Goal: Task Accomplishment & Management: Manage account settings

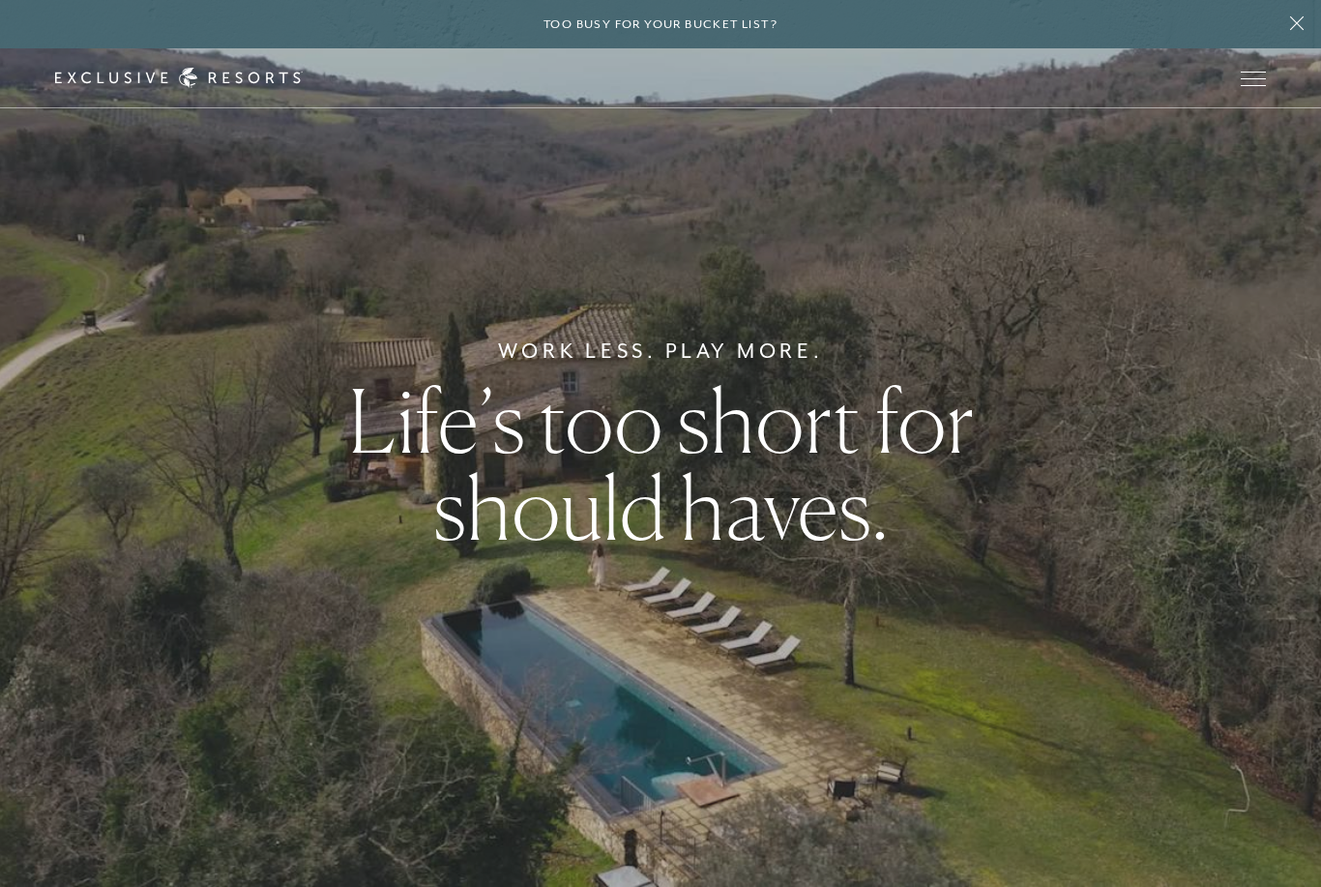
click at [1265, 84] on span "Open navigation" at bounding box center [1252, 79] width 25 height 14
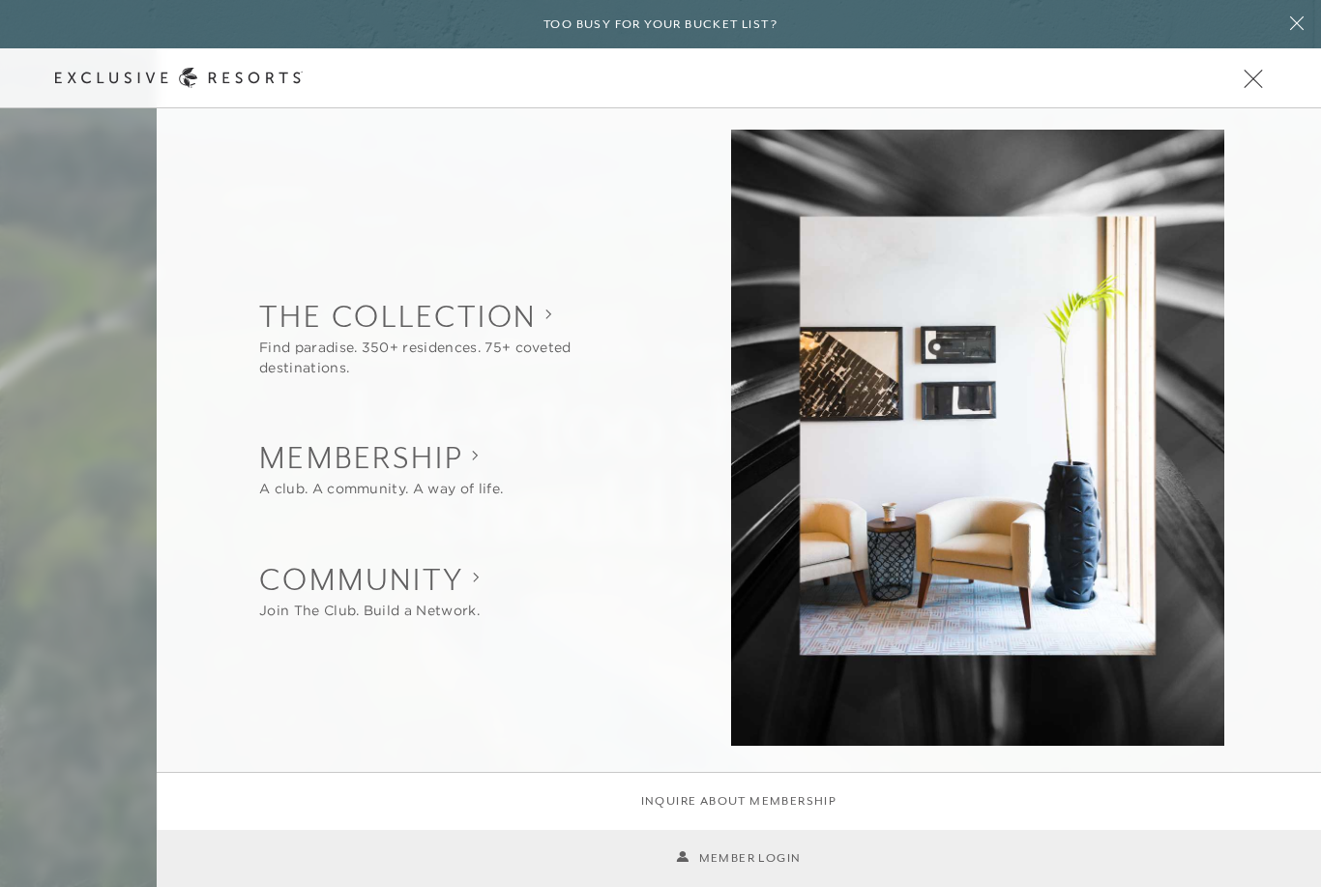
click at [744, 857] on link "Member Login" at bounding box center [738, 858] width 125 height 18
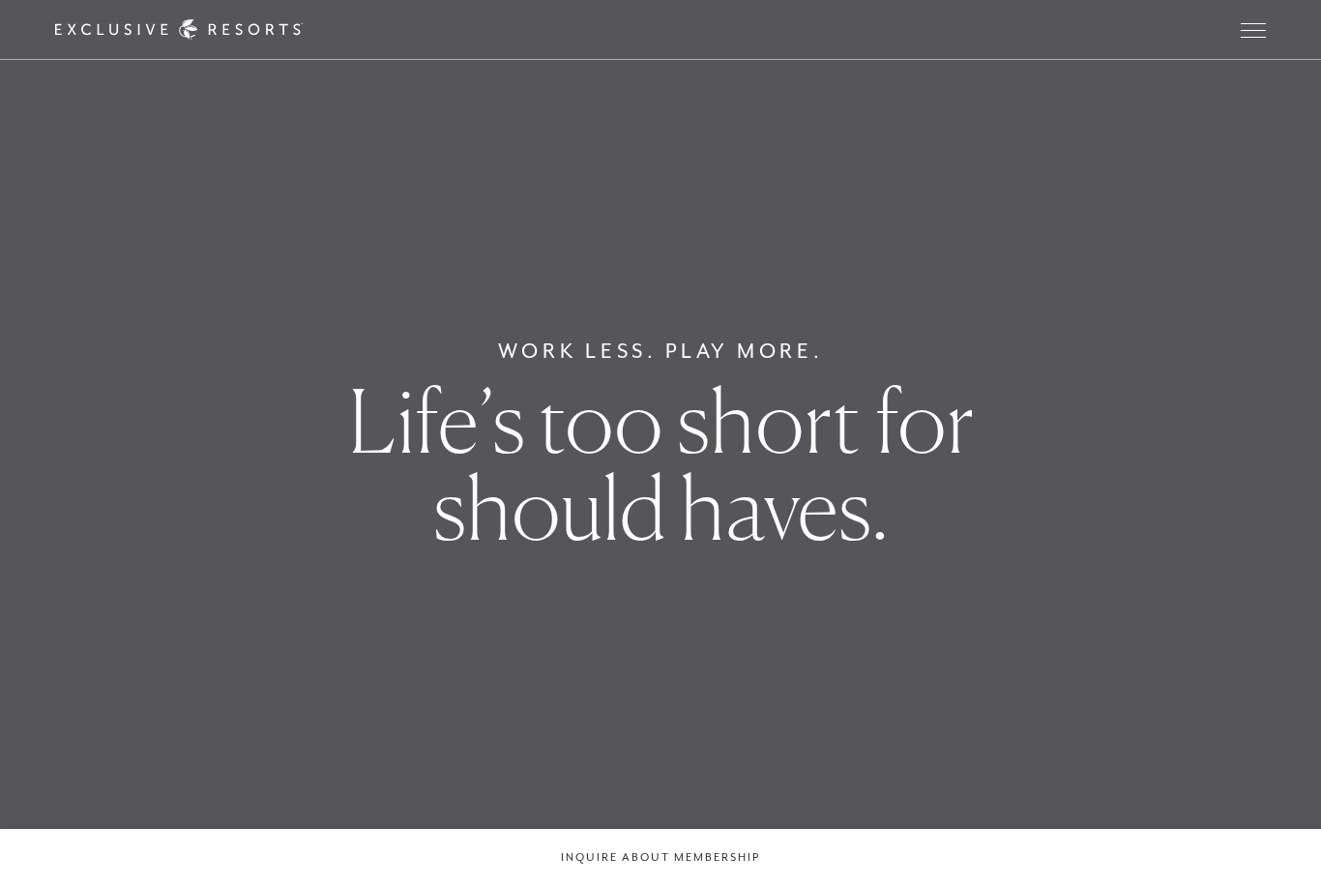
click at [1250, 37] on span "Open navigation" at bounding box center [1252, 37] width 25 height 1
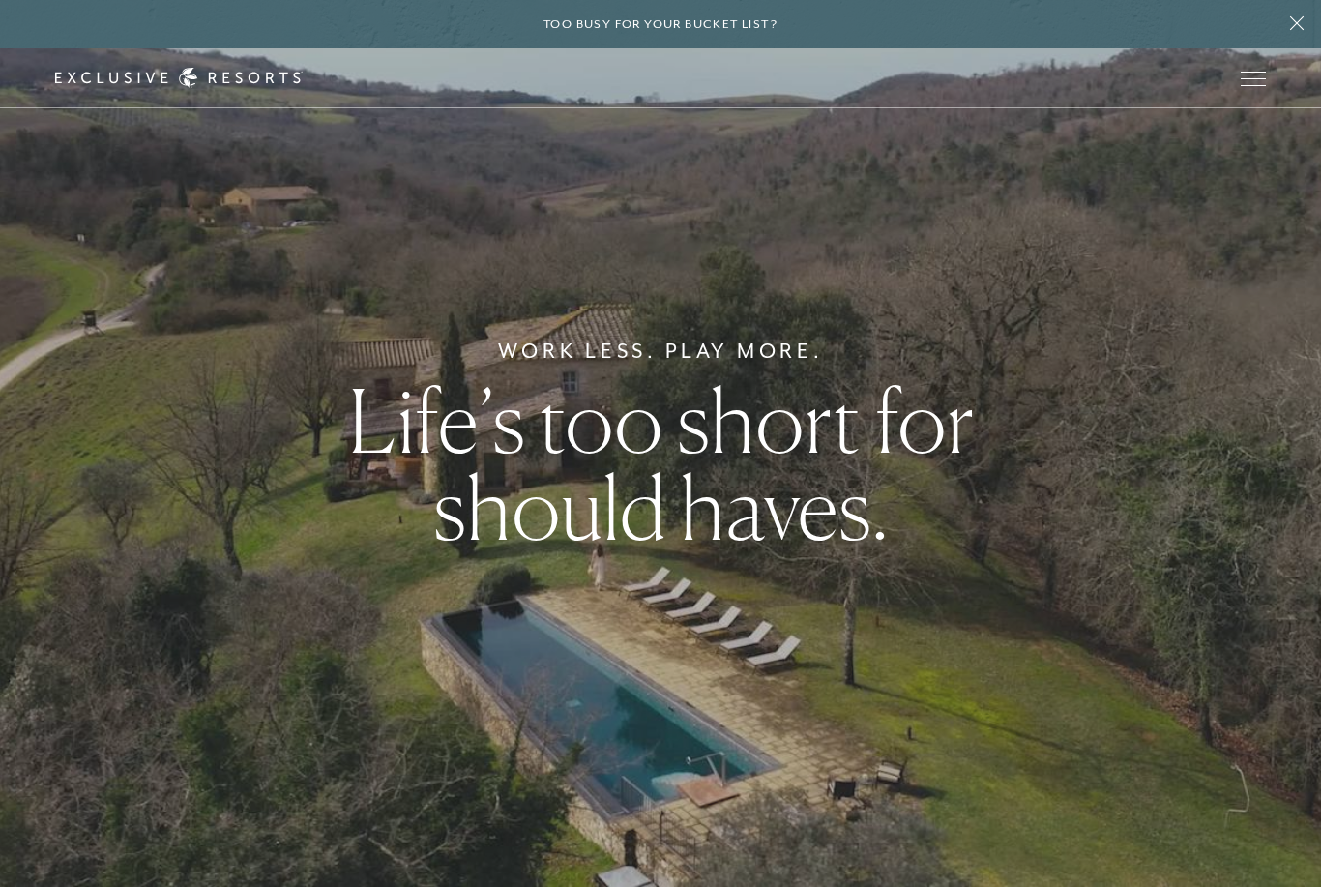
click at [1258, 76] on span "Open navigation" at bounding box center [1252, 79] width 25 height 14
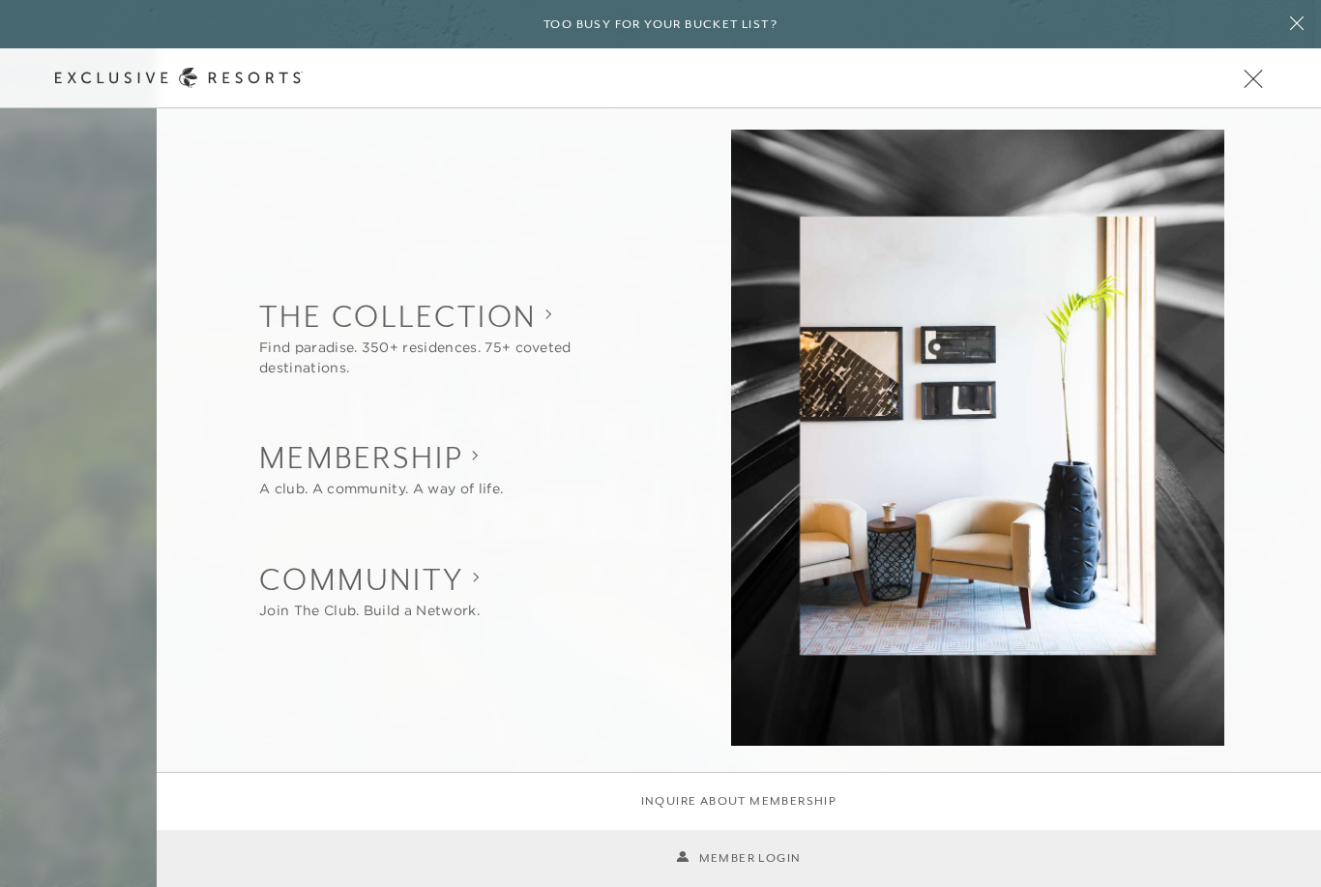
click at [751, 859] on link "Member Login" at bounding box center [738, 858] width 125 height 18
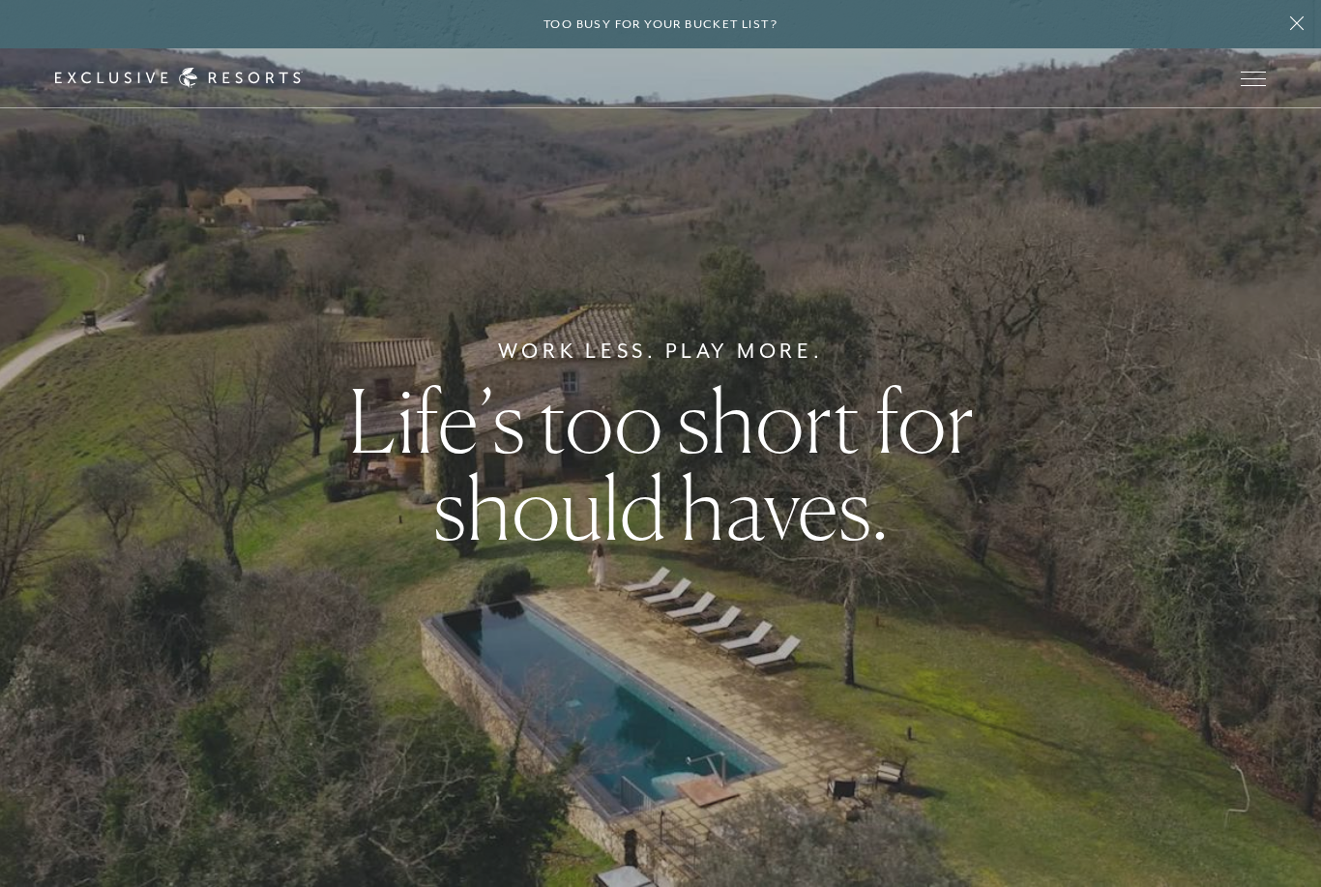
click at [1266, 78] on button "Open navigation" at bounding box center [1252, 79] width 25 height 14
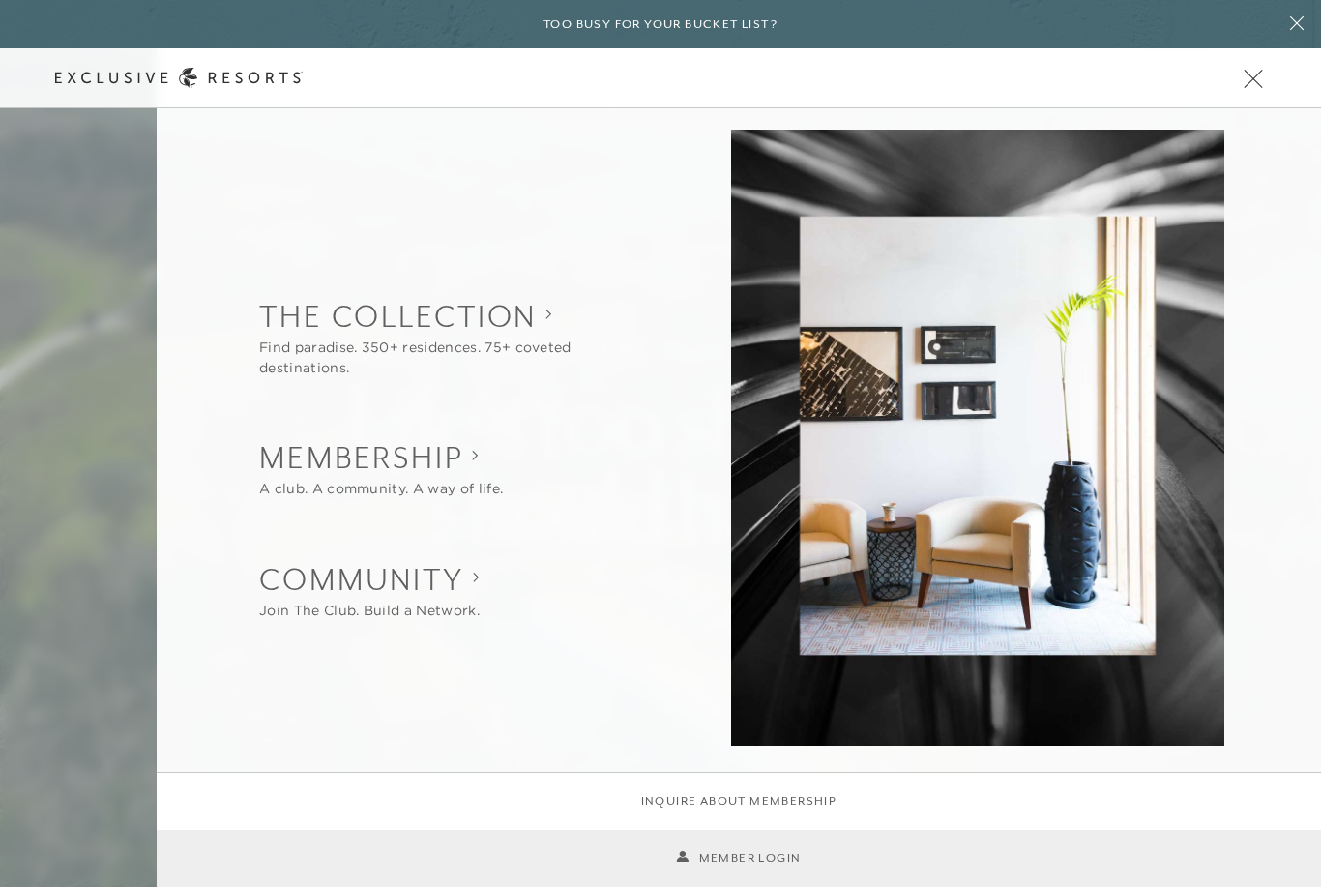
click at [766, 858] on link "Member Login" at bounding box center [738, 858] width 125 height 18
